Goal: Find specific page/section: Find specific page/section

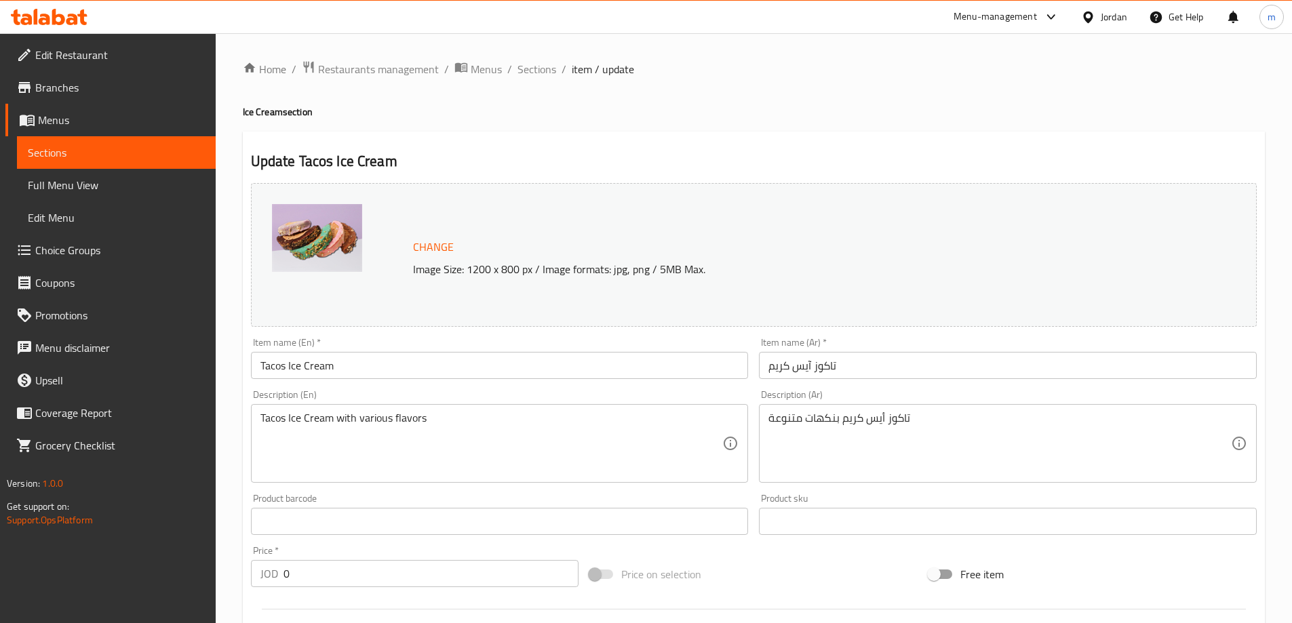
scroll to position [178, 0]
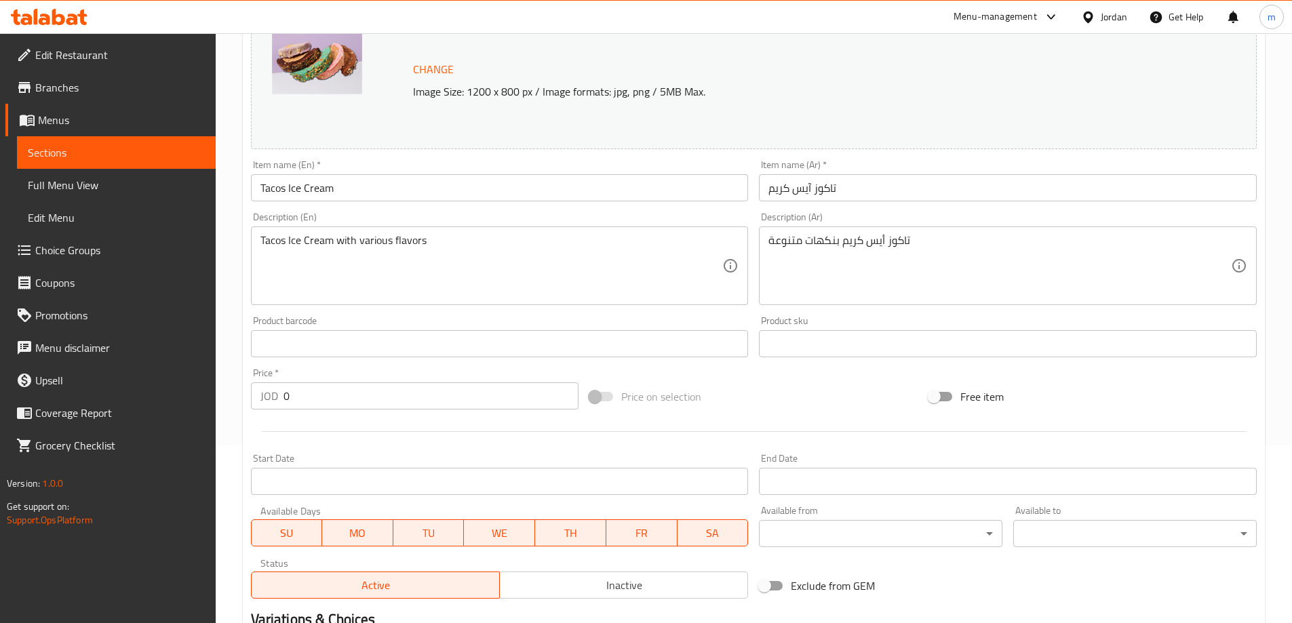
click at [1128, 18] on div "Jordan" at bounding box center [1104, 17] width 68 height 33
click at [1107, 27] on div "Jordan" at bounding box center [1104, 17] width 68 height 33
click at [1099, 23] on div at bounding box center [1091, 16] width 20 height 15
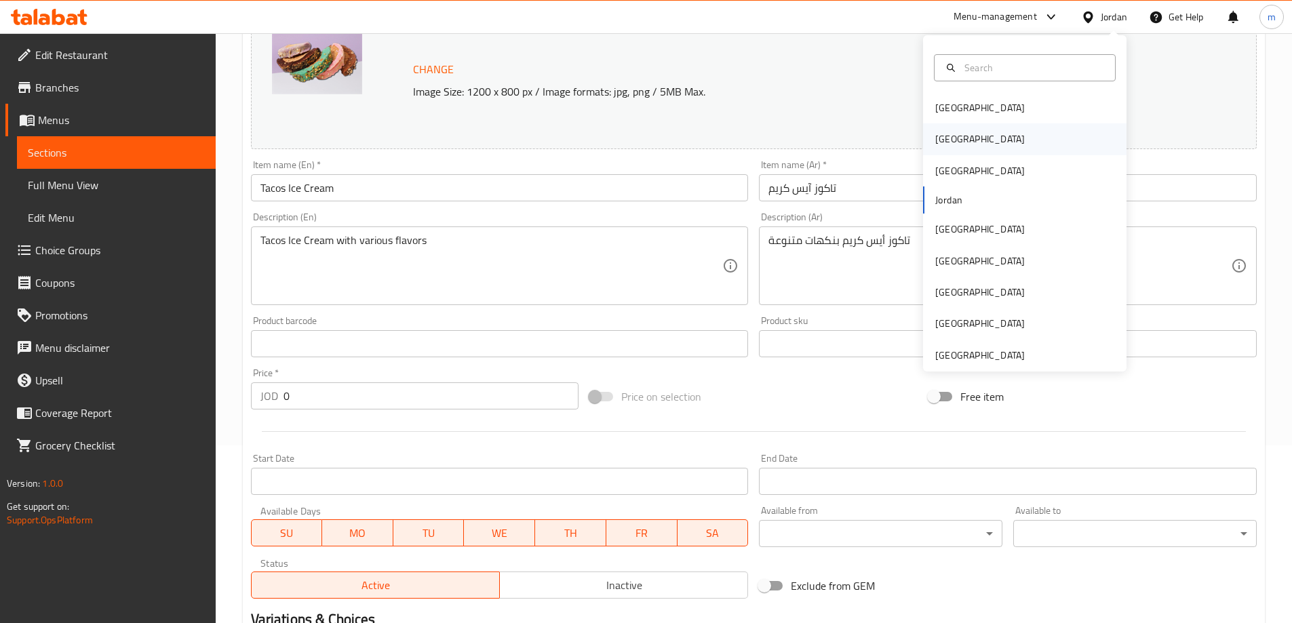
click at [950, 137] on div "[GEOGRAPHIC_DATA]" at bounding box center [979, 138] width 111 height 31
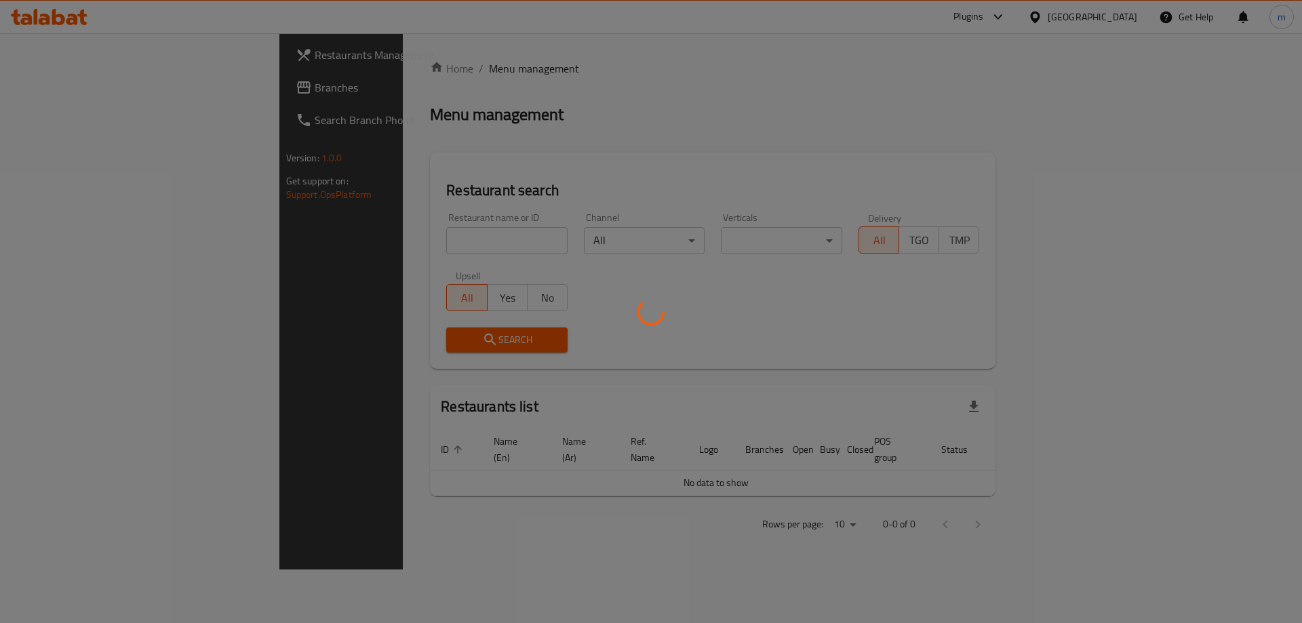
drag, startPoint x: 950, startPoint y: 137, endPoint x: 611, endPoint y: 109, distance: 340.2
click at [620, 110] on div at bounding box center [651, 311] width 1302 height 623
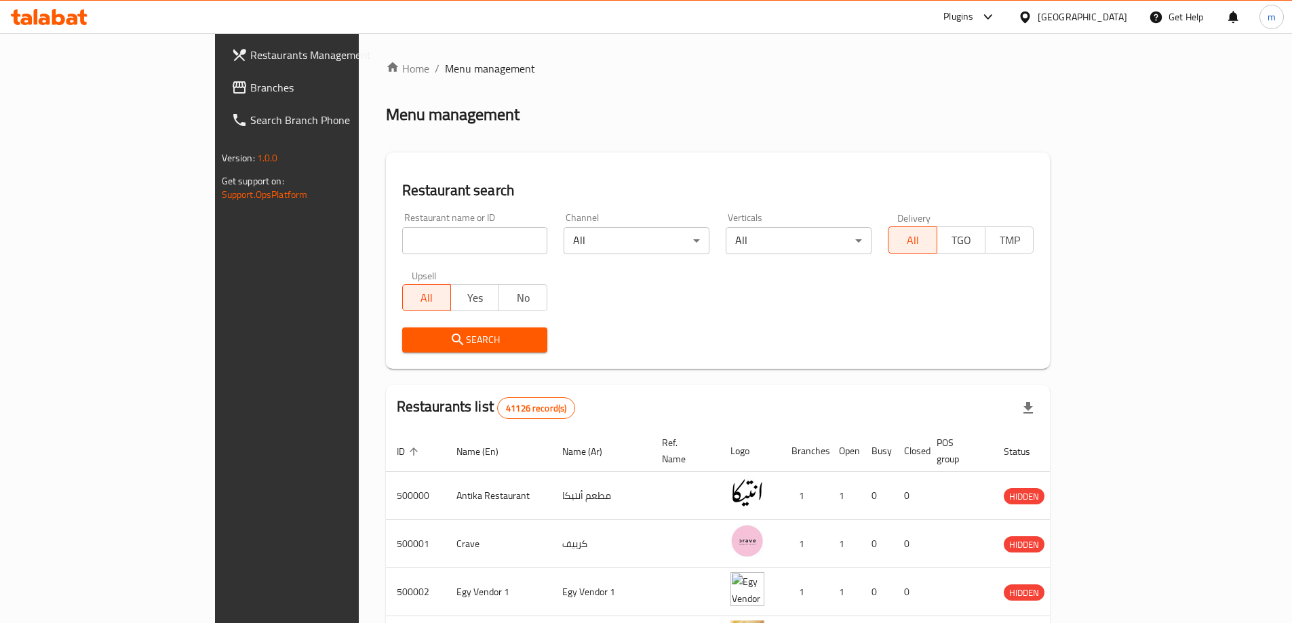
click at [250, 96] on span "Branches" at bounding box center [335, 87] width 170 height 16
